Goal: Obtain resource: Obtain resource

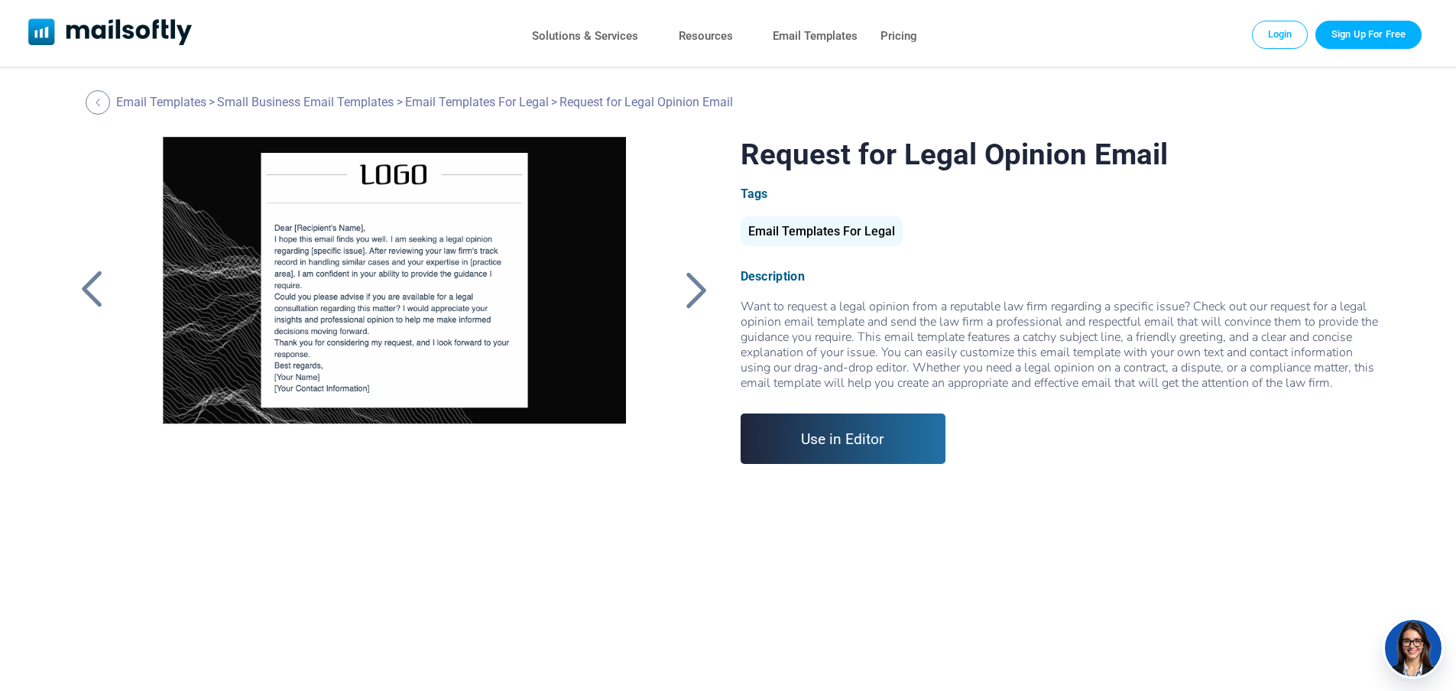
click at [387, 272] on div at bounding box center [394, 328] width 514 height 382
